Goal: Task Accomplishment & Management: Use online tool/utility

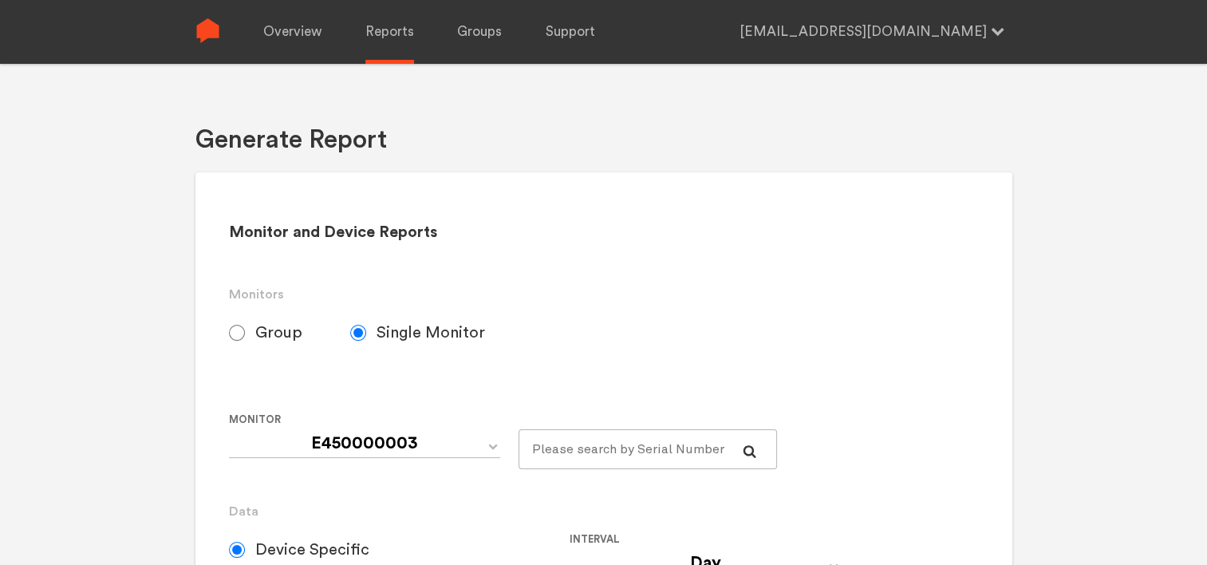
click at [236, 335] on input "Group" at bounding box center [237, 333] width 16 height 16
radio input "true"
radio input "false"
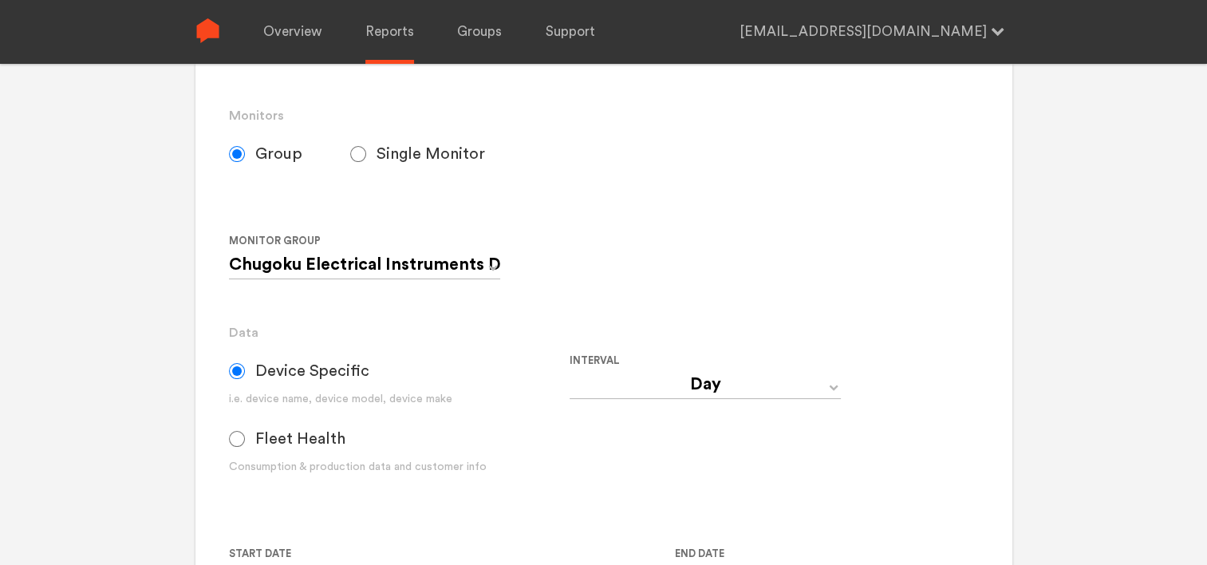
scroll to position [399, 0]
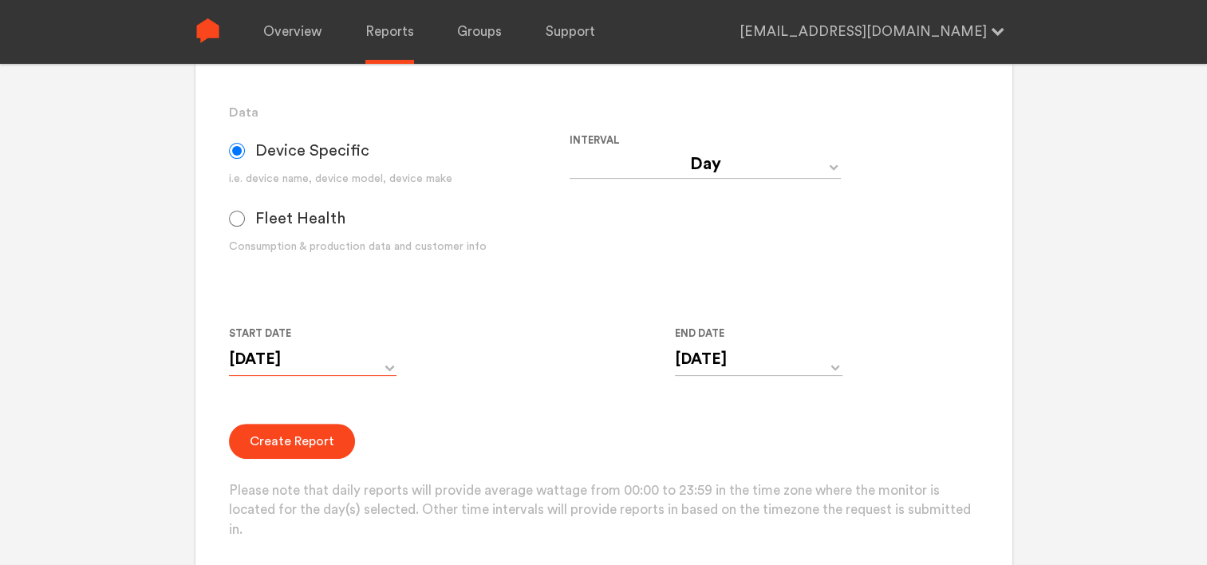
click at [293, 370] on input "[DATE]" at bounding box center [312, 359] width 167 height 33
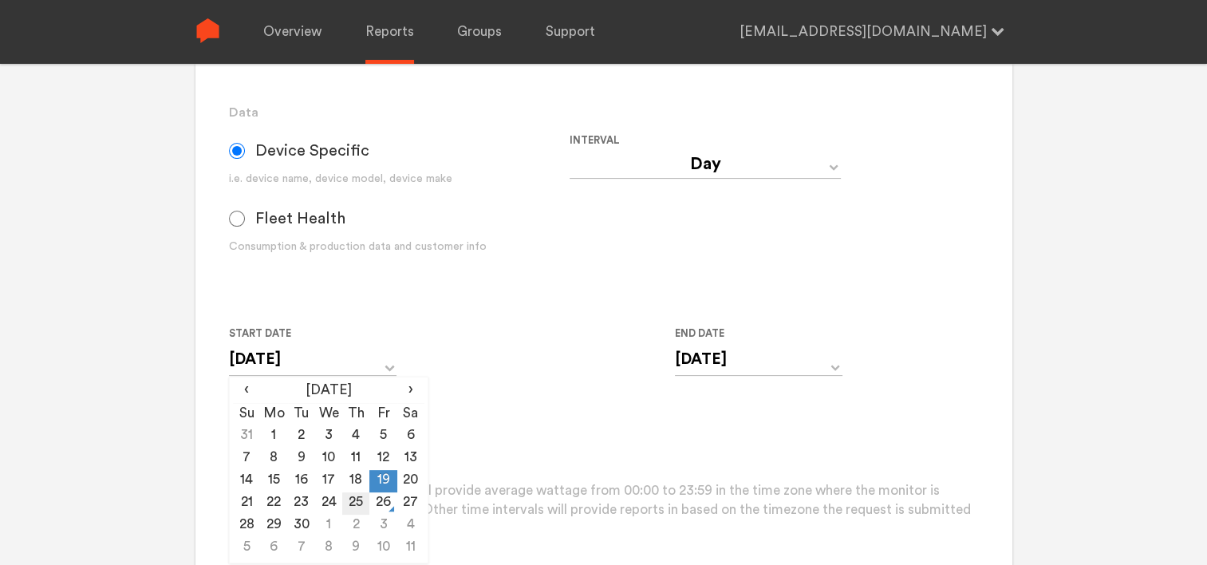
click at [352, 504] on td "25" at bounding box center [355, 503] width 27 height 22
type input "[DATE]"
click at [714, 354] on input "[DATE]" at bounding box center [758, 359] width 167 height 33
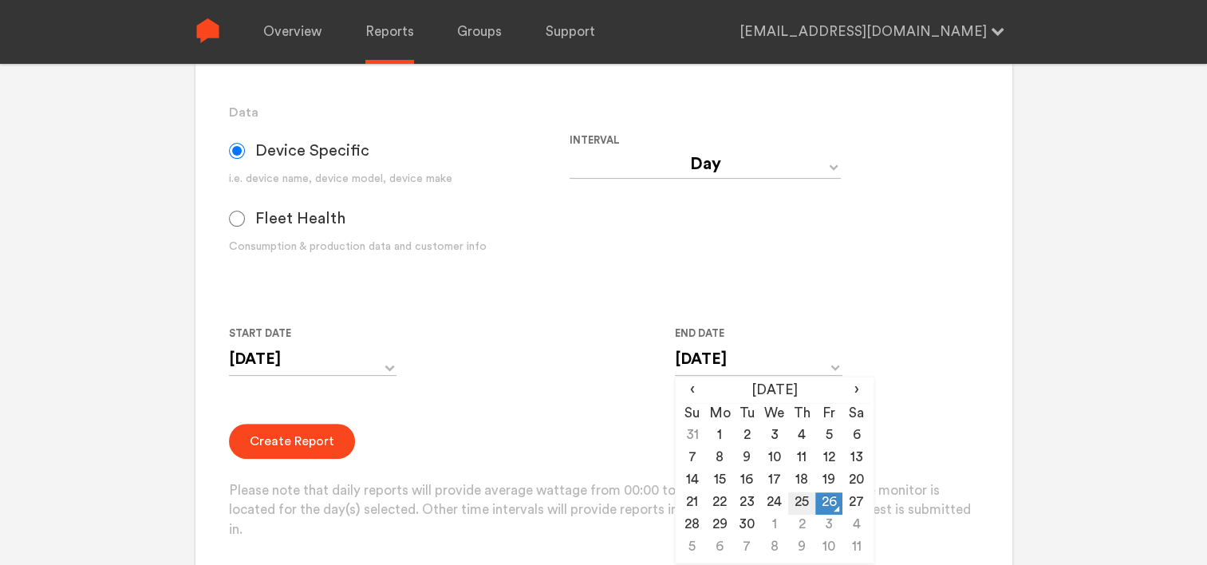
click at [804, 503] on td "25" at bounding box center [801, 503] width 27 height 22
type input "[DATE]"
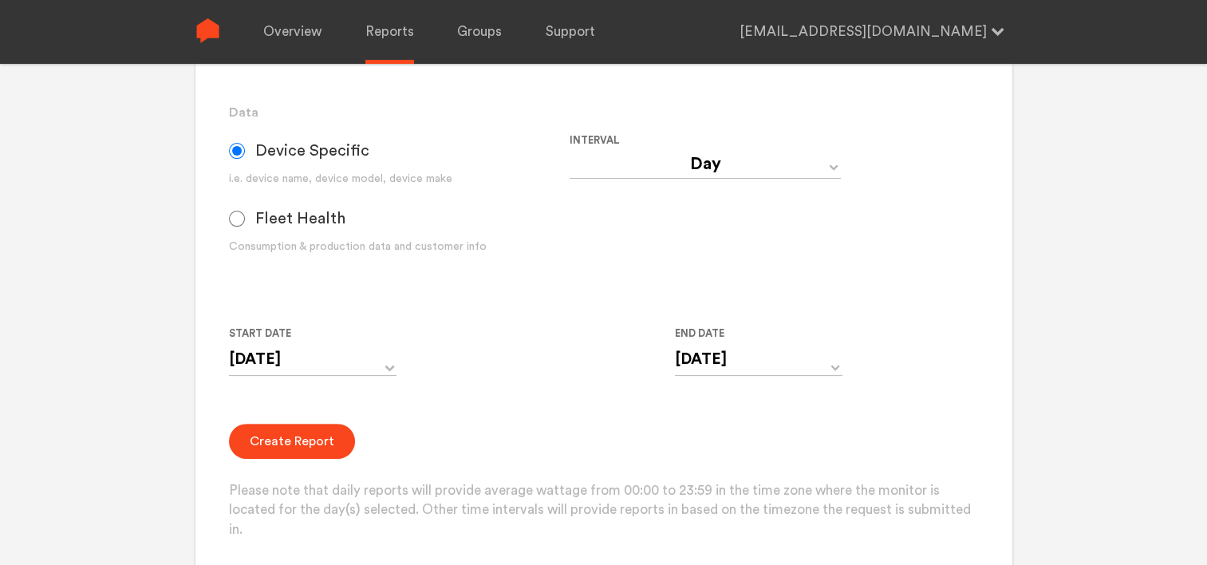
click at [632, 438] on div "Create Report Please note that daily reports will provide average wattage from …" at bounding box center [603, 481] width 749 height 116
click at [298, 441] on button "Create Report" at bounding box center [292, 440] width 126 height 35
click at [285, 455] on button "Create Report" at bounding box center [292, 440] width 126 height 35
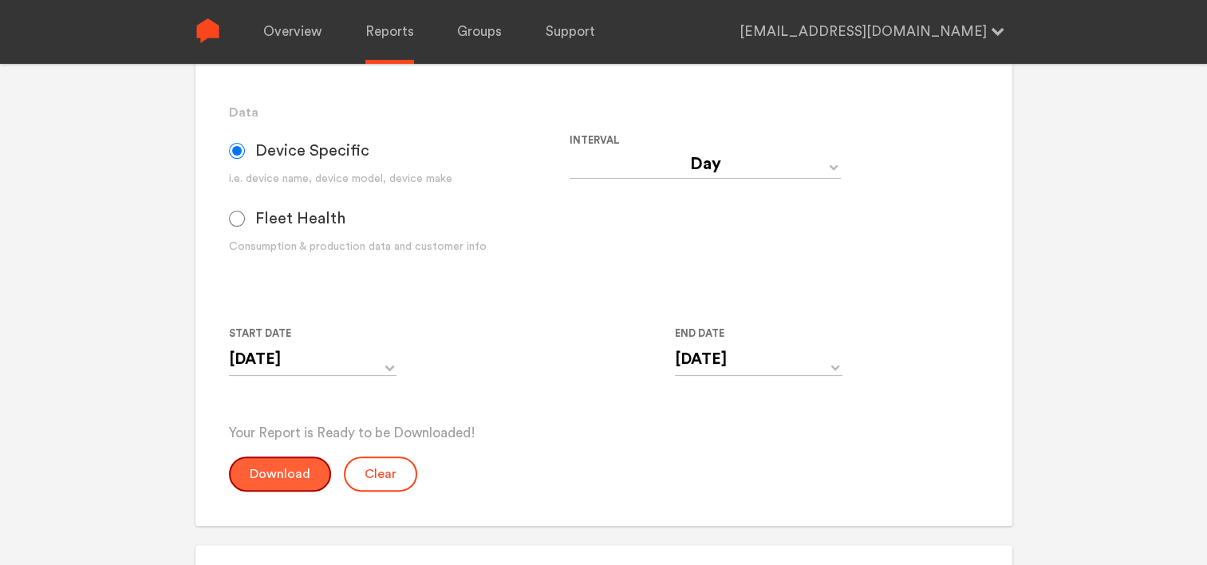
click at [266, 477] on button "Download" at bounding box center [280, 473] width 102 height 35
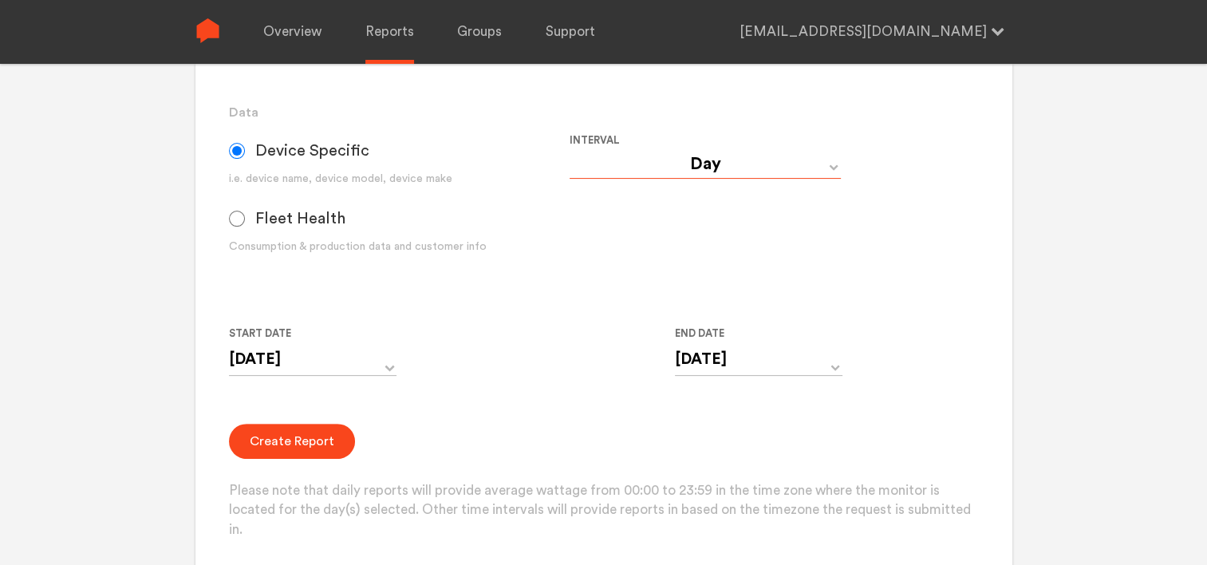
click at [625, 170] on select "Day Year Month Week Hour 30 Minute 15 Minute 5 Minute Minute" at bounding box center [704, 164] width 271 height 29
select select "Minute"
click at [569, 150] on select "Day Year Month Week Hour 30 Minute 15 Minute 5 Minute Minute" at bounding box center [704, 164] width 271 height 29
type input "[DATE] 12:00 AM"
type input "[DATE] 11:59 PM"
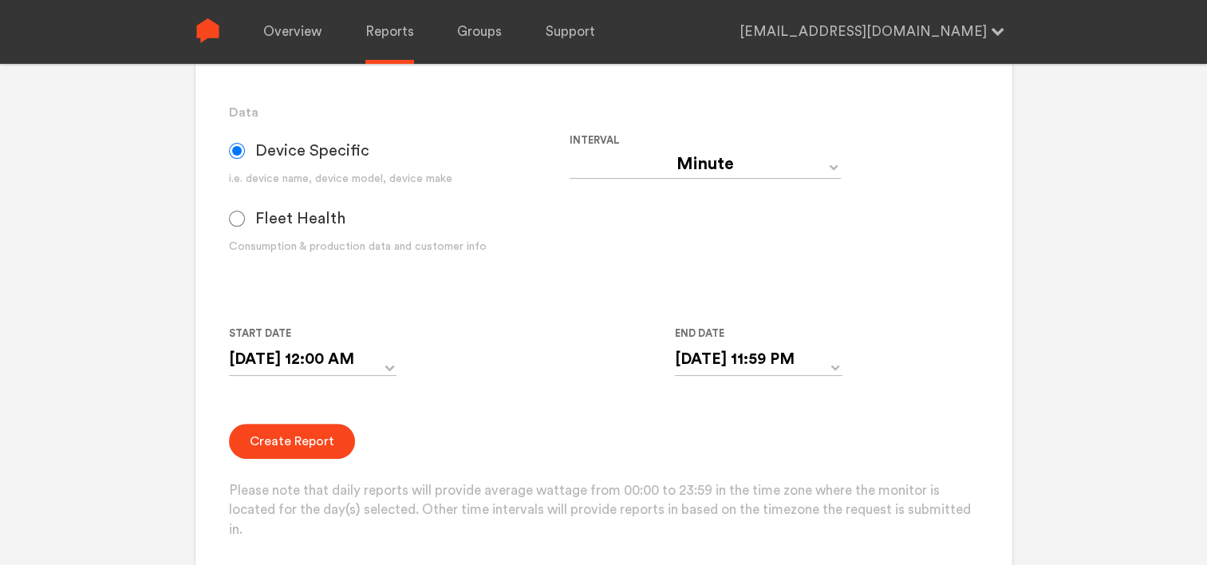
click at [587, 392] on div "Start Date [DATE] 12:00 AM ‹ [DATE] › Su Mo Tu We Th Fr Sa 31 1 2 3 4 5 6 7 8 9…" at bounding box center [569, 360] width 681 height 73
click at [307, 441] on button "Create Report" at bounding box center [292, 440] width 126 height 35
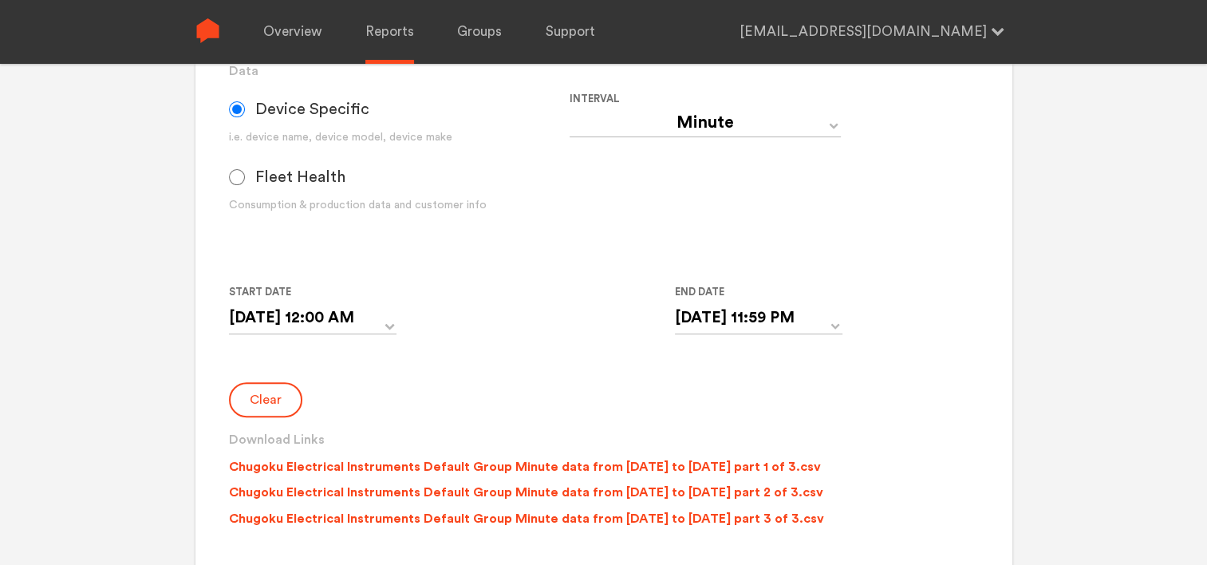
scroll to position [478, 0]
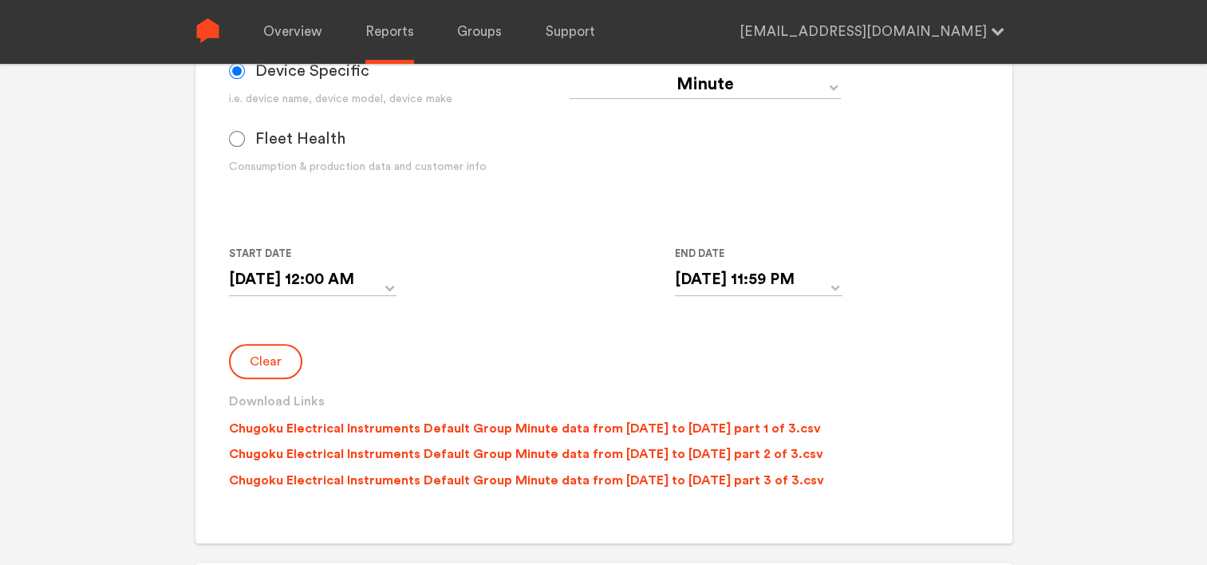
click at [484, 430] on p "Chugoku Electrical Instruments Default Group Minute data from [DATE] to [DATE] …" at bounding box center [525, 428] width 592 height 19
click at [485, 453] on p "Chugoku Electrical Instruments Default Group Minute data from [DATE] to [DATE] …" at bounding box center [526, 453] width 594 height 19
click at [486, 482] on p "Chugoku Electrical Instruments Default Group Minute data from [DATE] to [DATE] …" at bounding box center [526, 480] width 595 height 19
